Goal: Task Accomplishment & Management: Manage account settings

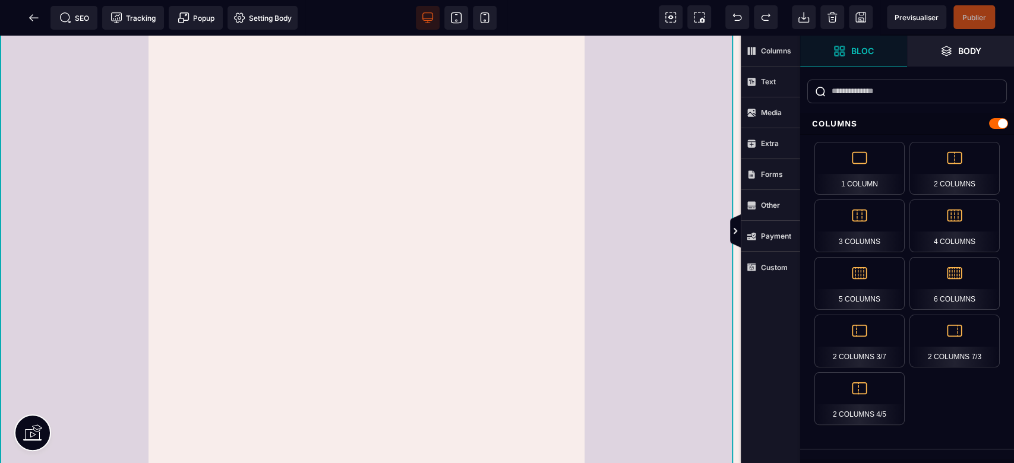
scroll to position [554, 0]
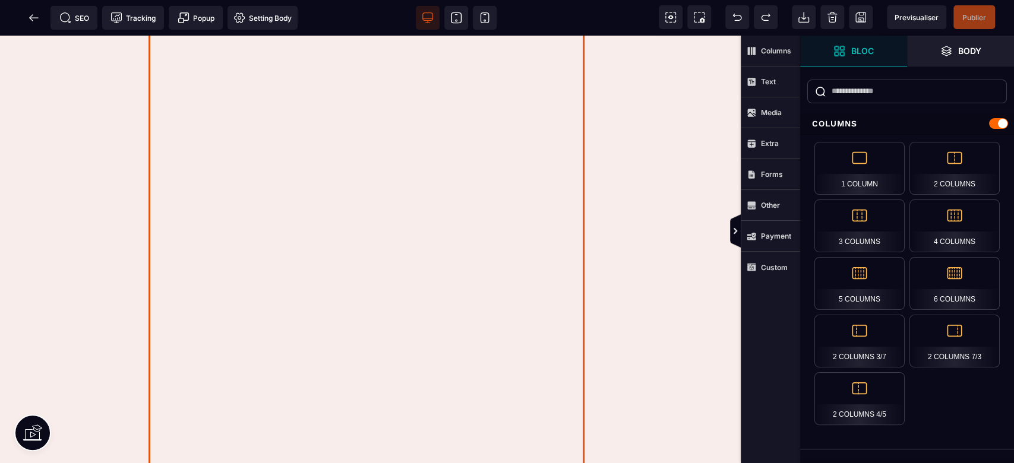
click at [465, 148] on div at bounding box center [371, 251] width 444 height 475
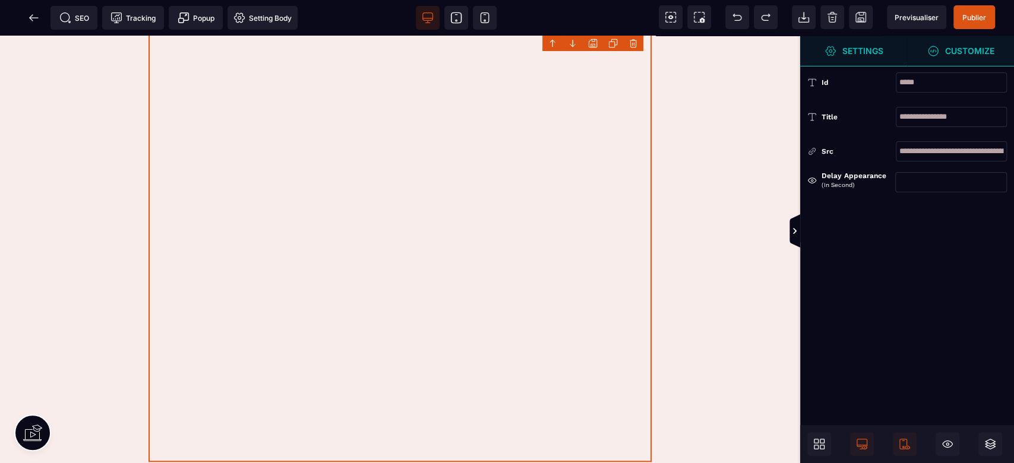
click at [950, 55] on strong "Customize" at bounding box center [969, 50] width 49 height 9
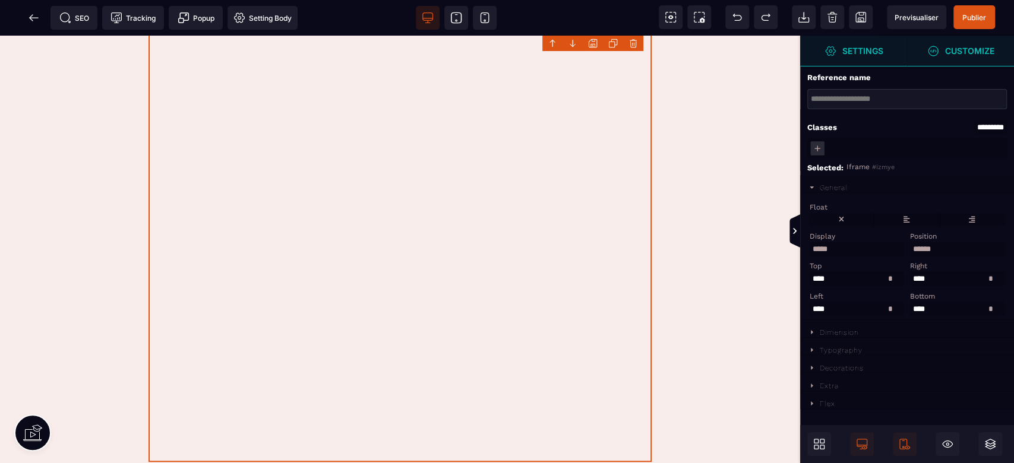
click at [824, 59] on span "Settings" at bounding box center [853, 51] width 107 height 31
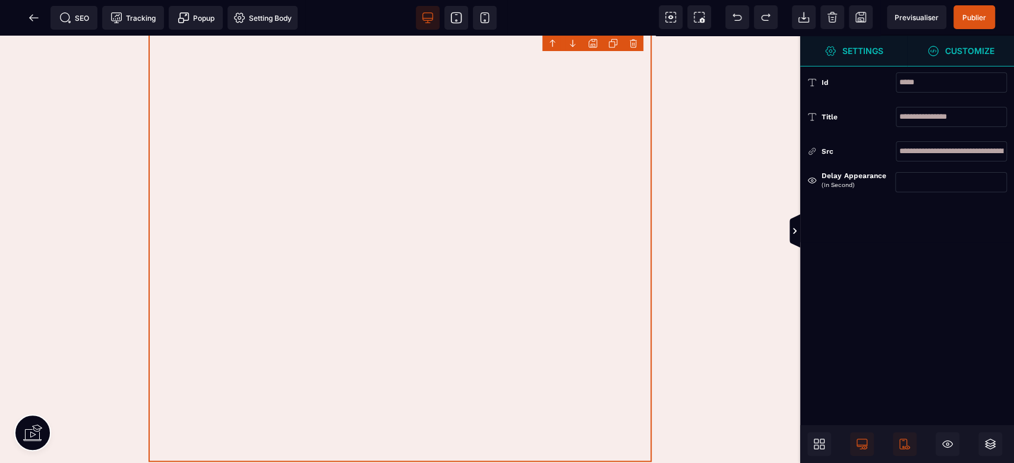
click at [948, 156] on input "**********" at bounding box center [951, 151] width 111 height 20
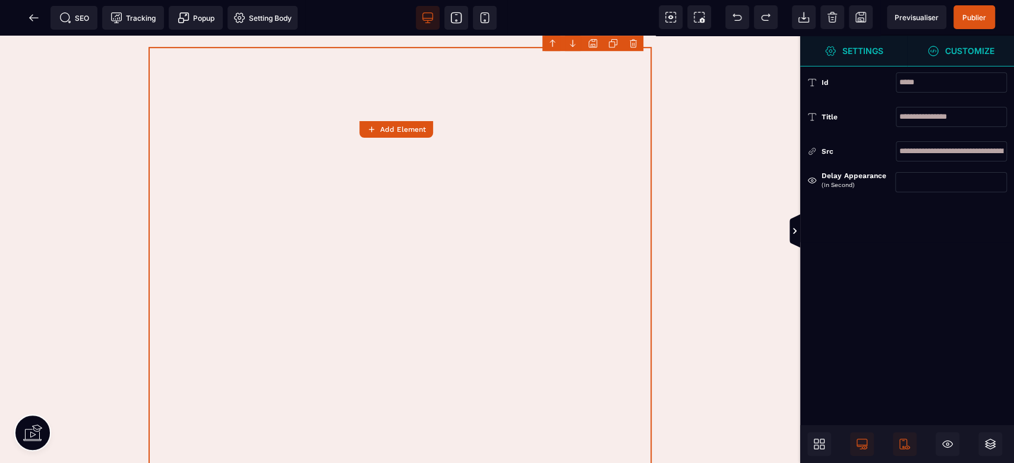
scroll to position [454, 0]
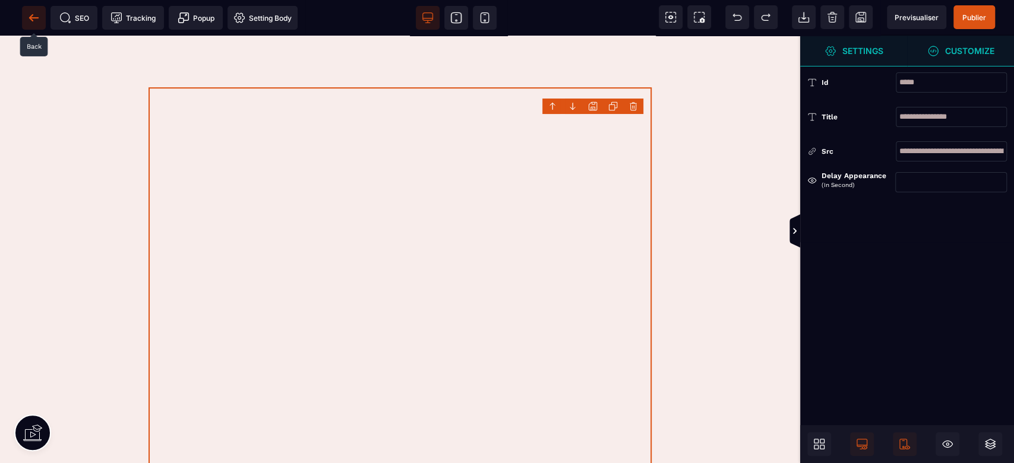
click at [34, 17] on icon at bounding box center [33, 17] width 9 height 1
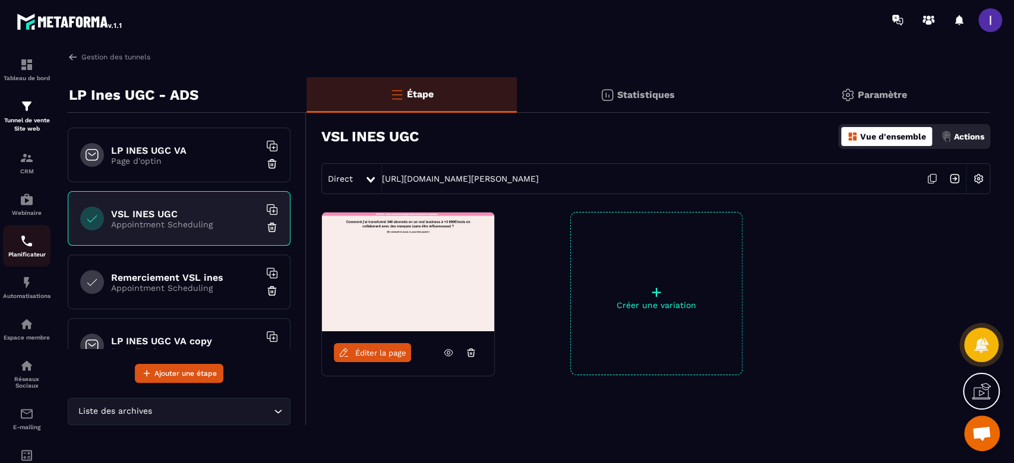
click at [29, 236] on img at bounding box center [27, 241] width 14 height 14
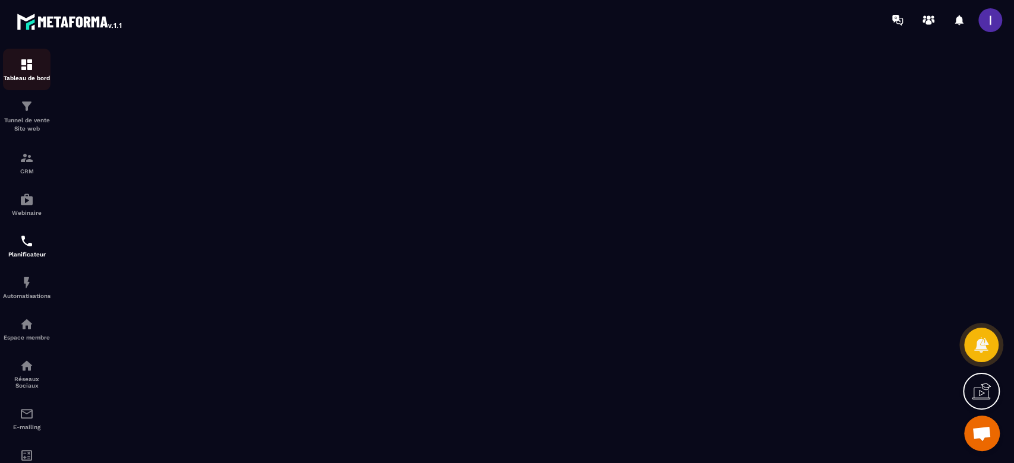
click at [36, 68] on div "Tableau de bord" at bounding box center [27, 70] width 48 height 24
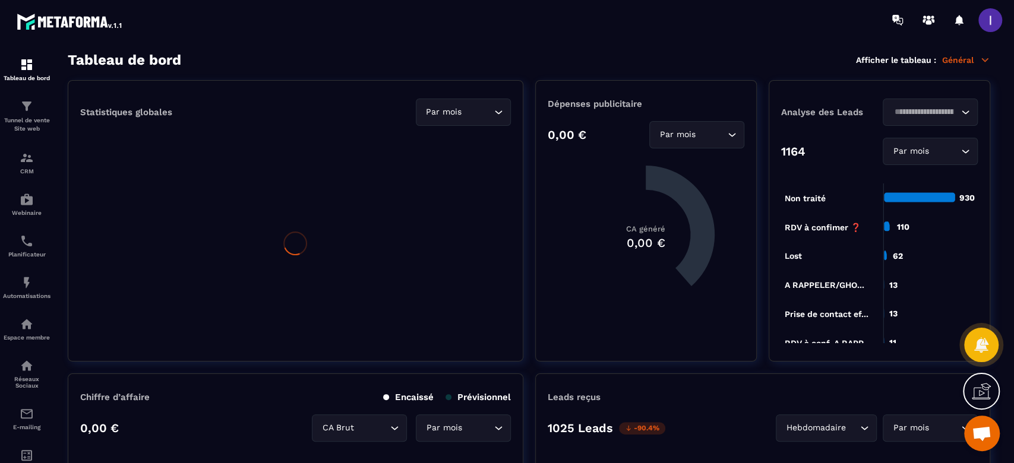
click at [987, 14] on span at bounding box center [991, 20] width 24 height 24
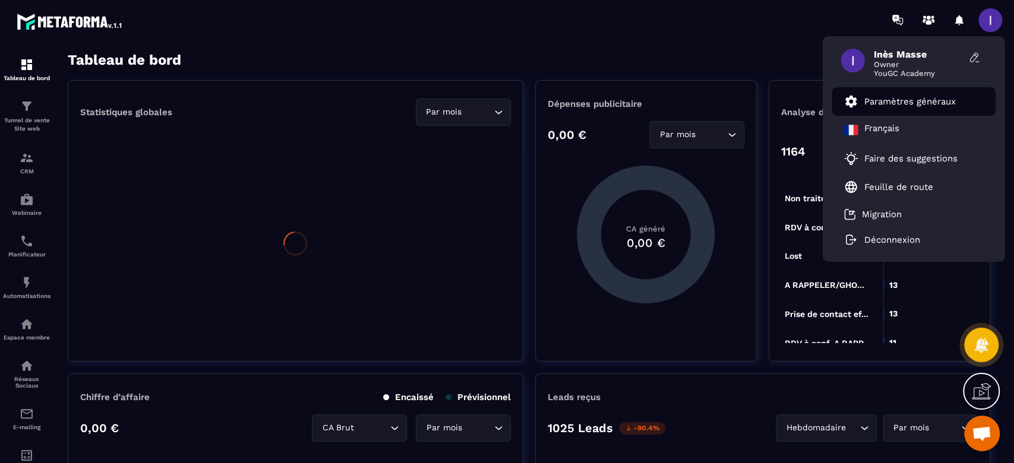
click at [910, 102] on p "Paramètres généraux" at bounding box center [909, 101] width 91 height 11
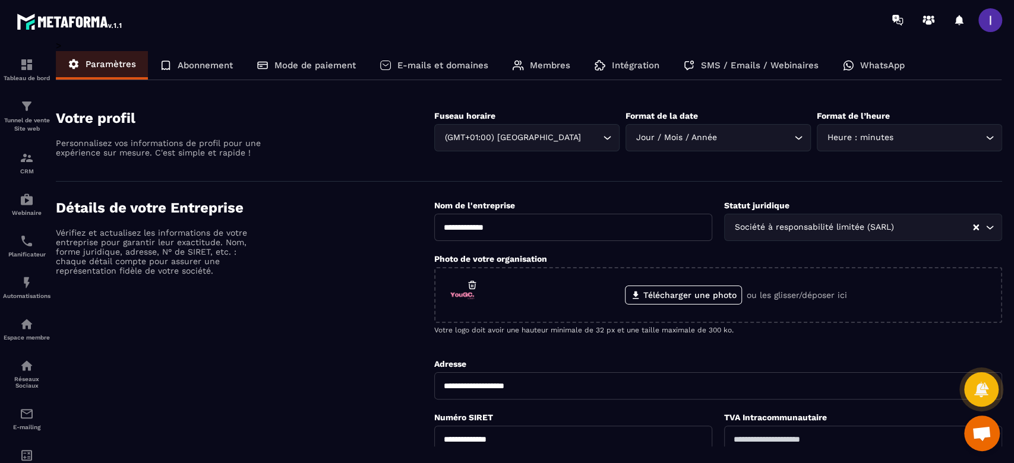
click at [523, 66] on div "Membres" at bounding box center [541, 65] width 82 height 29
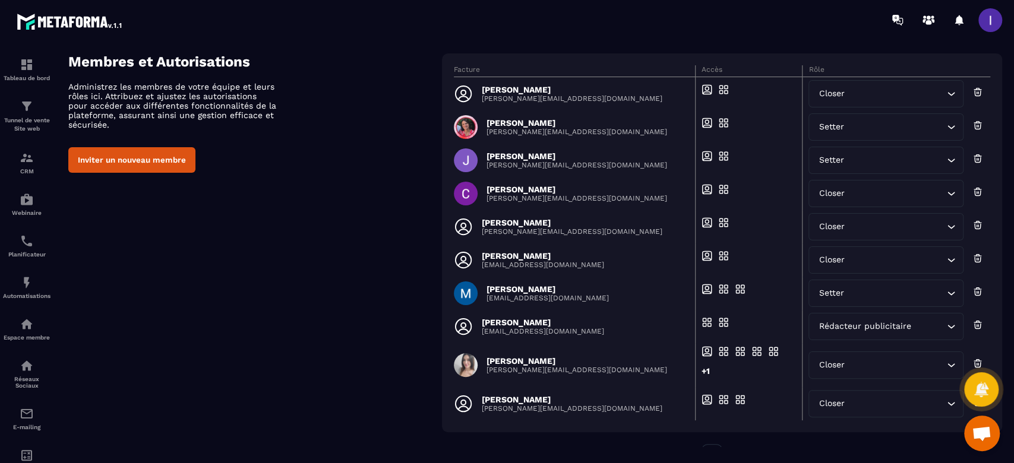
scroll to position [79, 0]
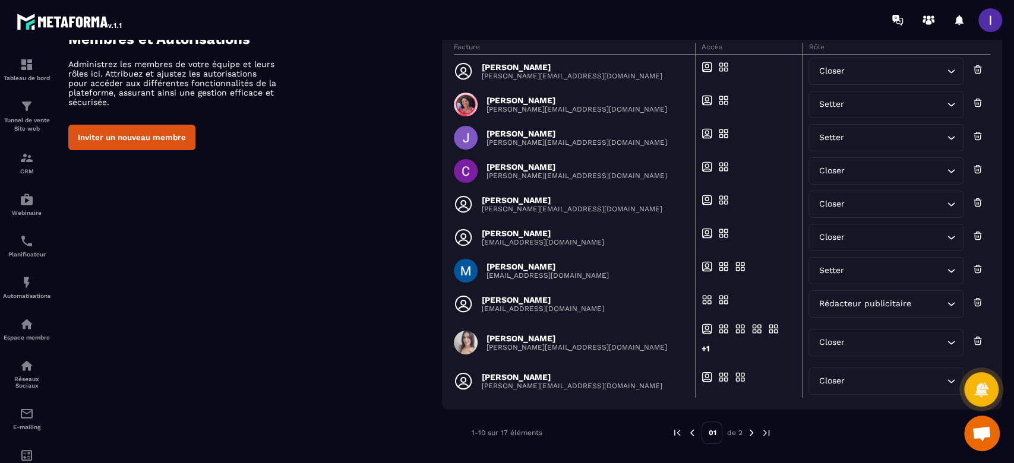
click at [550, 337] on p "[PERSON_NAME]" at bounding box center [577, 339] width 181 height 10
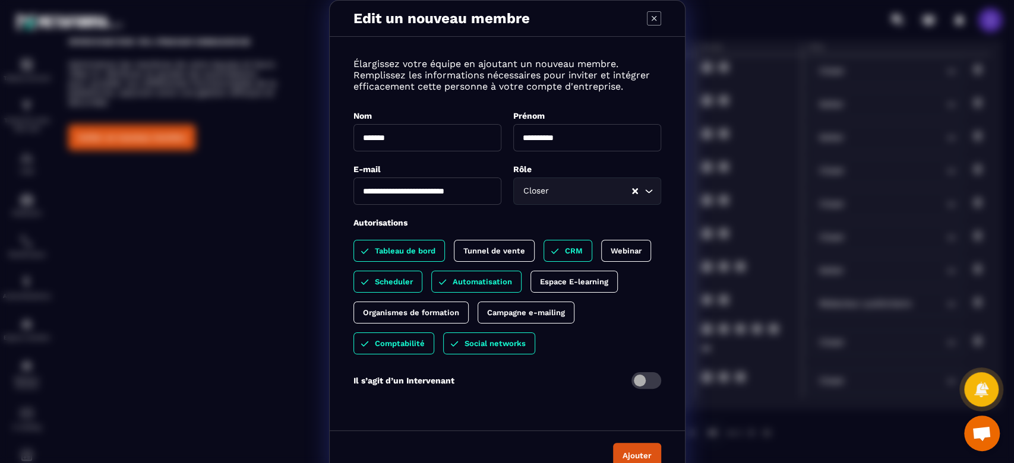
click at [542, 313] on p "Campagne e-mailing" at bounding box center [526, 312] width 78 height 9
click at [492, 247] on p "Tunnel de vente" at bounding box center [494, 251] width 62 height 9
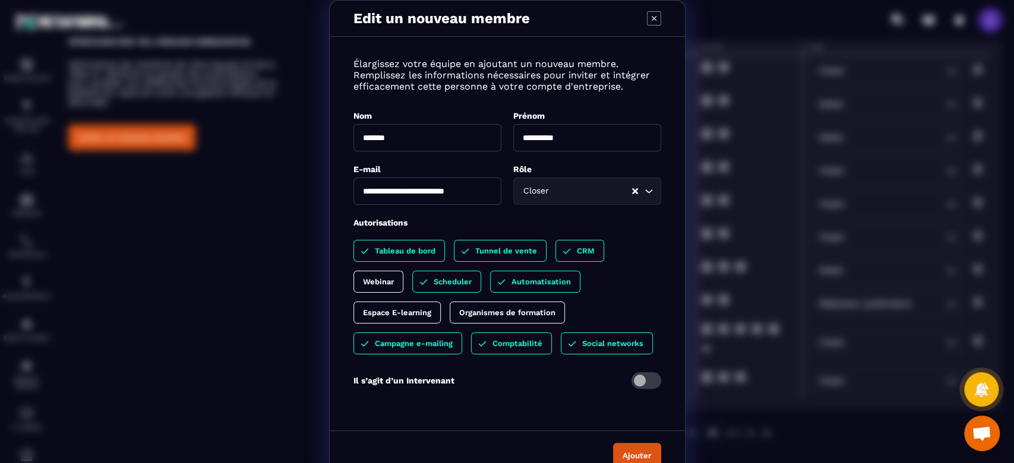
click at [398, 318] on div "Espace E-learning" at bounding box center [397, 313] width 87 height 22
click at [628, 452] on button "Ajouter" at bounding box center [637, 456] width 48 height 26
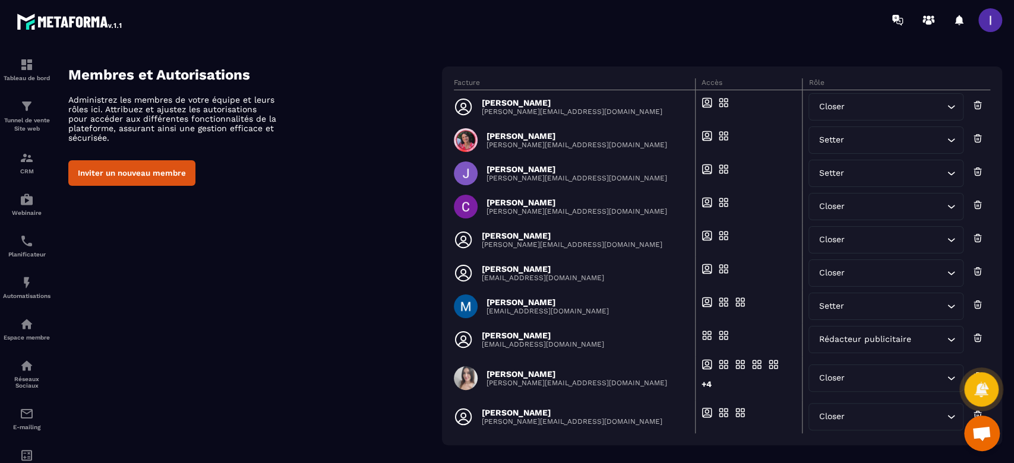
scroll to position [0, 0]
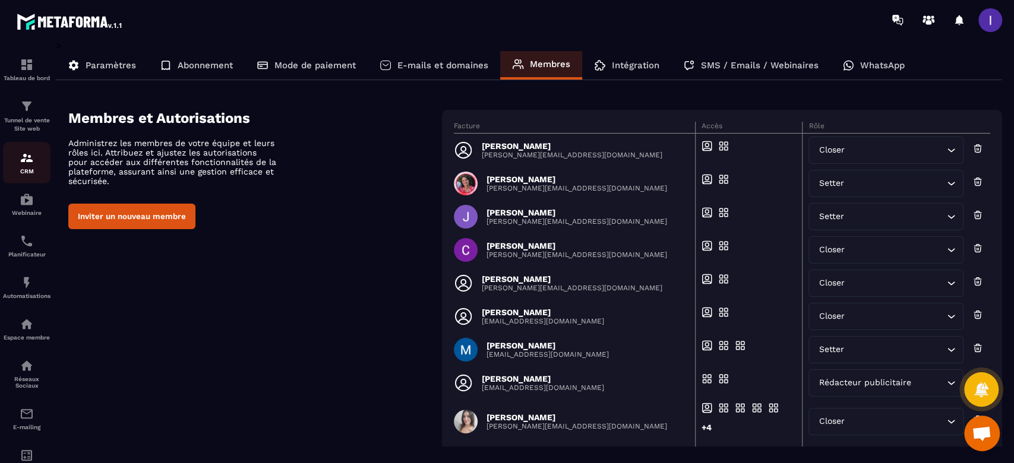
drag, startPoint x: 28, startPoint y: 159, endPoint x: 33, endPoint y: 156, distance: 6.4
click at [28, 159] on img at bounding box center [27, 158] width 14 height 14
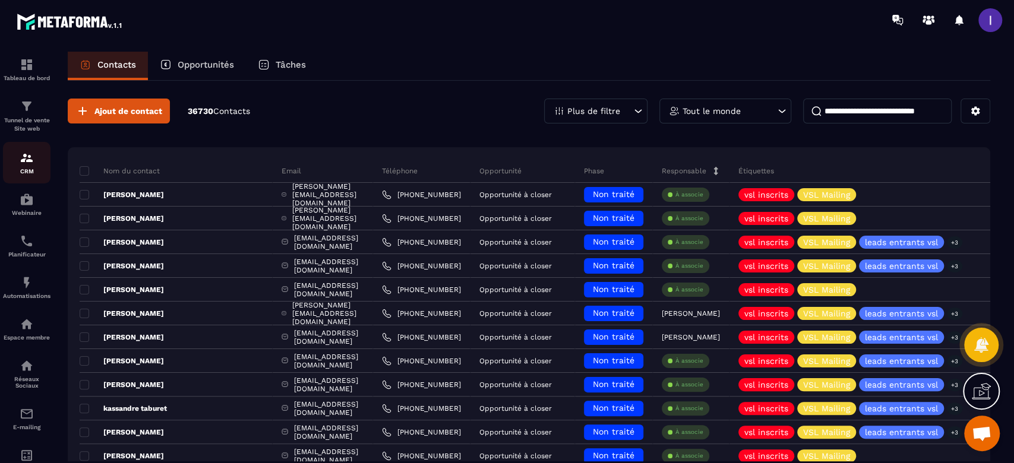
click at [26, 163] on img at bounding box center [27, 158] width 14 height 14
click at [24, 244] on img at bounding box center [27, 241] width 14 height 14
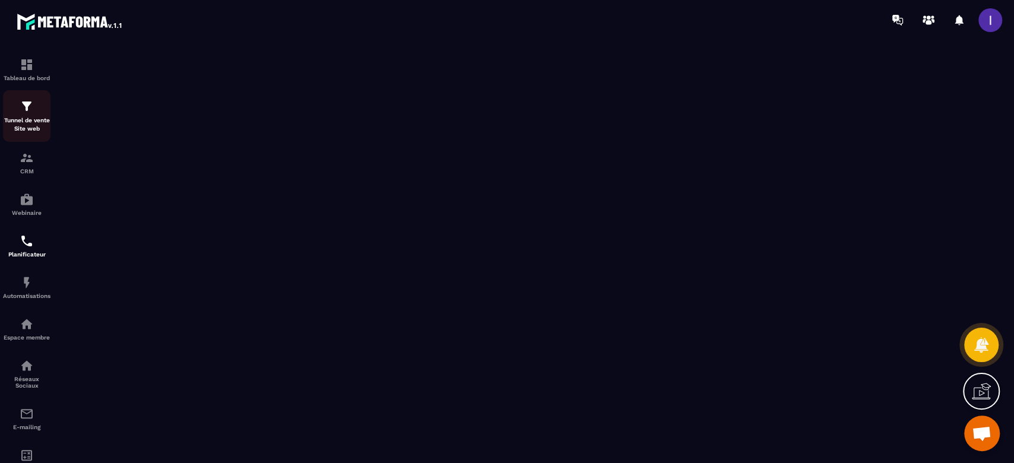
scroll to position [939, 0]
drag, startPoint x: 28, startPoint y: 47, endPoint x: 28, endPoint y: 55, distance: 7.7
click at [28, 47] on div at bounding box center [26, 252] width 53 height 424
click at [25, 69] on img at bounding box center [27, 65] width 14 height 14
